Goal: Navigation & Orientation: Find specific page/section

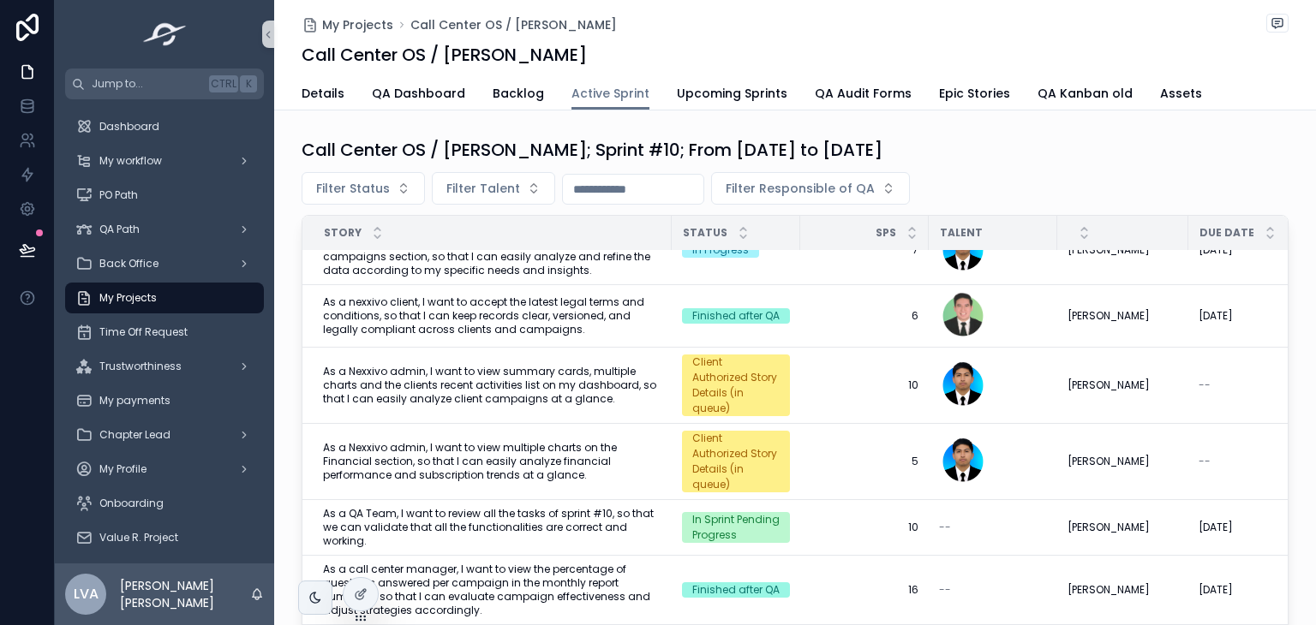
scroll to position [1089, 0]
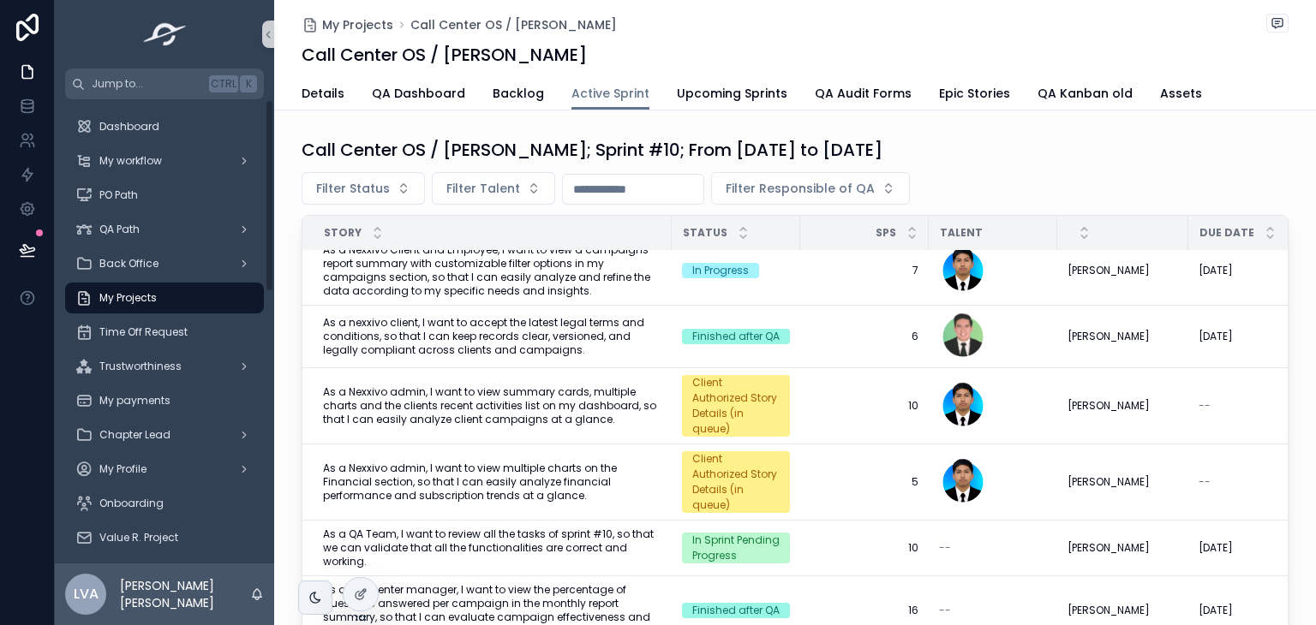
click at [134, 299] on span "My Projects" at bounding box center [127, 298] width 57 height 14
